Goal: Information Seeking & Learning: Understand process/instructions

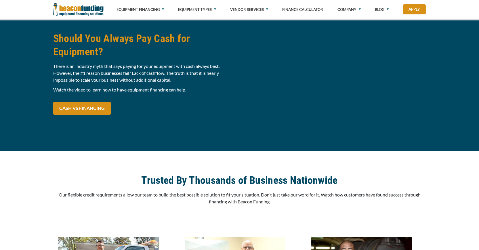
scroll to position [543, 0]
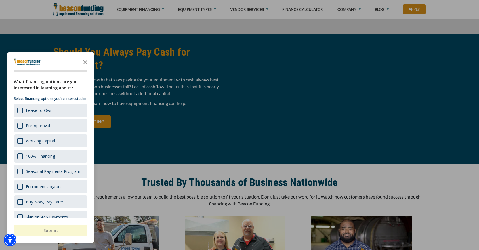
click at [160, 89] on div "button" at bounding box center [239, 125] width 479 height 250
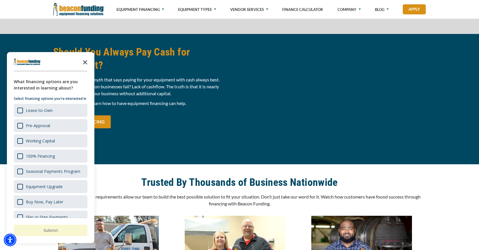
click at [86, 64] on icon "Close the survey" at bounding box center [85, 62] width 12 height 12
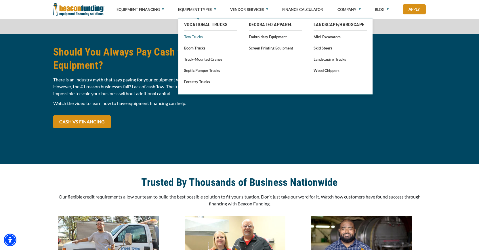
click at [160, 36] on link "Tow Trucks" at bounding box center [210, 36] width 53 height 7
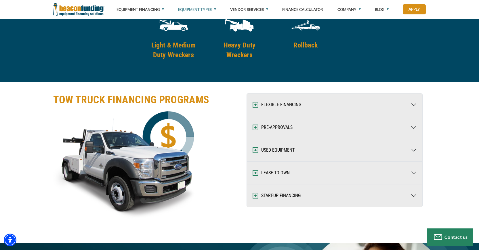
scroll to position [856, 0]
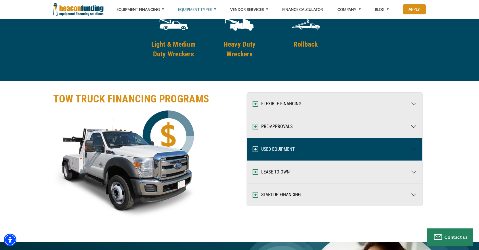
click at [304, 150] on button "USED EQUIPMENT" at bounding box center [334, 149] width 175 height 22
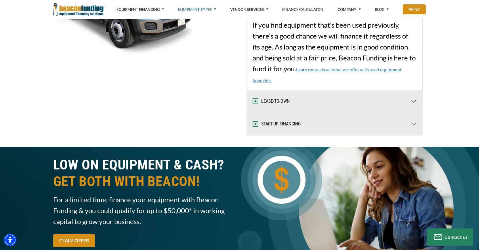
scroll to position [1019, 0]
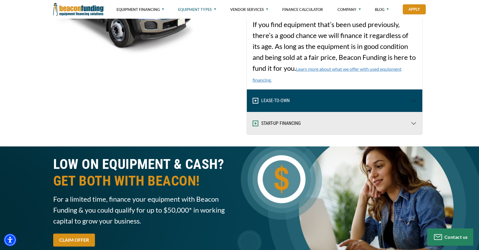
click at [286, 95] on button "LEASE-TO-OWN" at bounding box center [334, 100] width 175 height 22
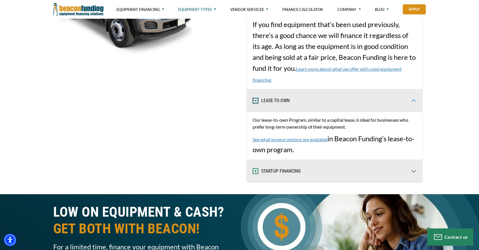
click at [301, 138] on link "See what buyout options are available" at bounding box center [289, 139] width 75 height 5
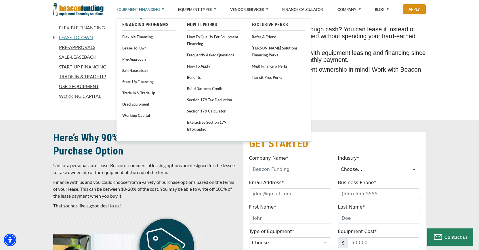
scroll to position [171, 0]
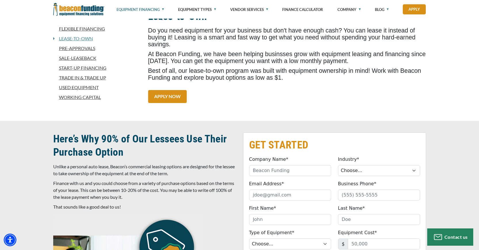
click at [77, 76] on link "Trade In & Trade Up" at bounding box center [97, 77] width 88 height 7
